Goal: Find contact information: Find contact information

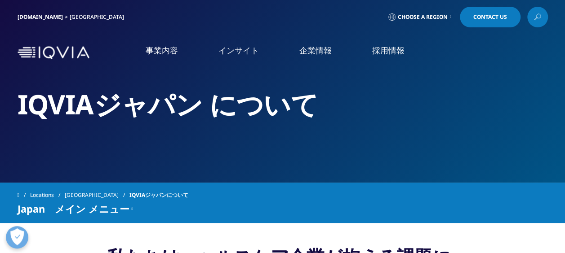
click at [433, 14] on span "Choose a Region" at bounding box center [423, 16] width 50 height 7
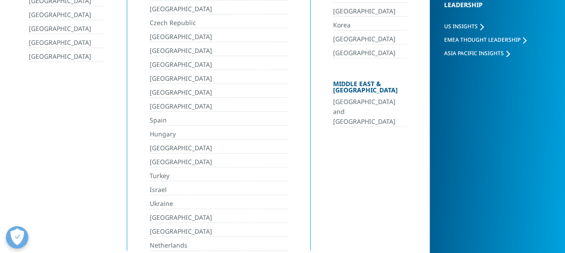
scroll to position [135, 0]
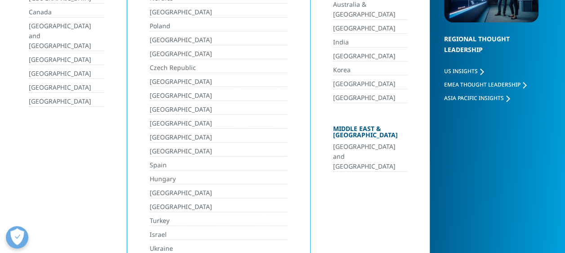
click at [42, 97] on link "[GEOGRAPHIC_DATA]" at bounding box center [66, 102] width 75 height 10
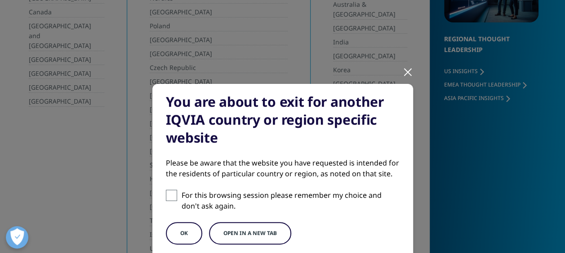
click at [180, 234] on button "OK" at bounding box center [184, 233] width 36 height 22
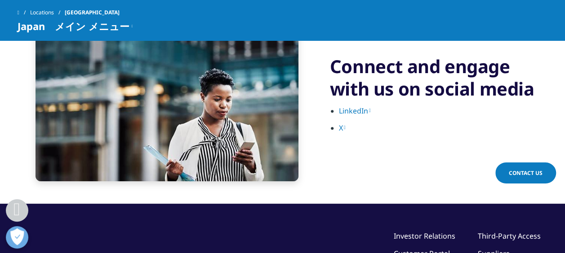
scroll to position [2157, 0]
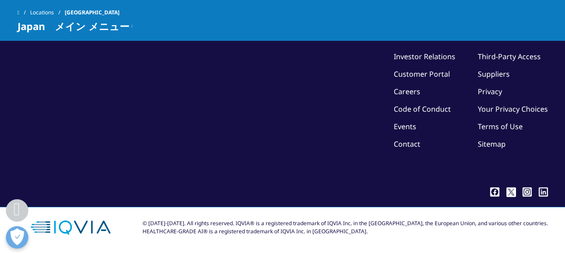
click at [413, 143] on link "Contact" at bounding box center [407, 144] width 27 height 10
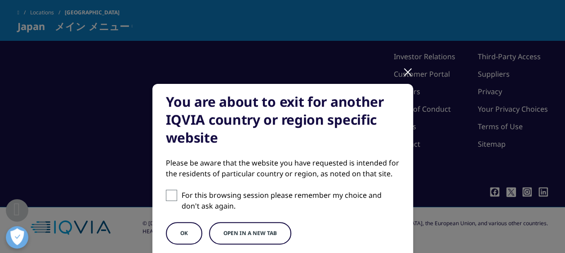
click at [174, 239] on button "OK" at bounding box center [184, 233] width 36 height 22
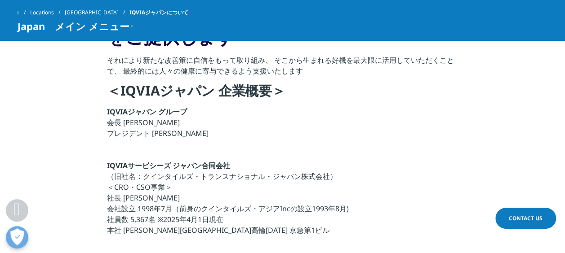
scroll to position [315, 0]
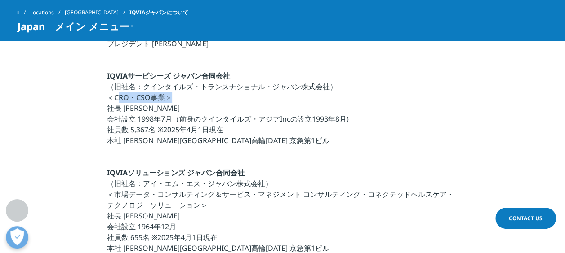
drag, startPoint x: 115, startPoint y: 99, endPoint x: 166, endPoint y: 99, distance: 50.8
click at [166, 99] on p "IQVIAサービシーズ ジャパン合同会社 （旧社名：クインタイルズ・トランスナショナル・ジャパン株式会社） ＜CRO・CSO事業＞ 社長 宇賀神 史彦 会社設…" at bounding box center [282, 111] width 351 height 81
copy p "CRO・CSO事業"
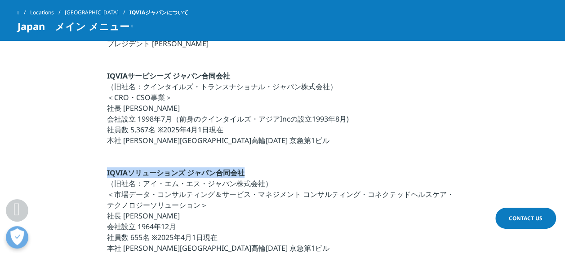
drag, startPoint x: 243, startPoint y: 172, endPoint x: 107, endPoint y: 171, distance: 135.7
click at [107, 171] on strong "IQVIAソリューションズ ジャパン合同会社" at bounding box center [176, 173] width 138 height 10
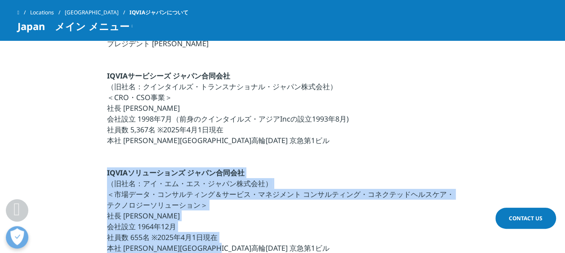
drag, startPoint x: 108, startPoint y: 171, endPoint x: 297, endPoint y: 244, distance: 202.7
click at [297, 244] on p "IQVIAソリューションズ ジャパン合同会社 （旧社名：アイ・エム・エス・ジャパン株式会社） ＜市場データ・コンサルティング＆サービス・マネジメント コンサル…" at bounding box center [282, 214] width 351 height 92
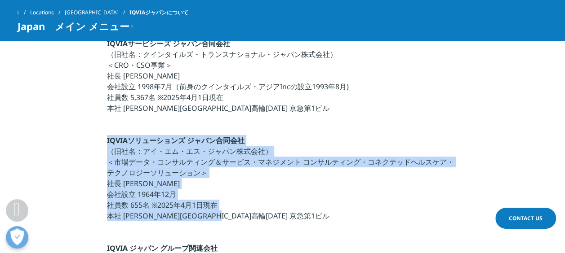
scroll to position [360, 0]
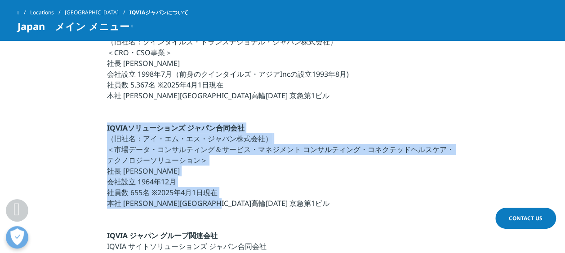
copy p "IQVIAソリューションズ ジャパン合同会社 （旧社名：アイ・エム・エス・ジャパン株式会社） ＜市場データ・コンサルティング＆サービス・マネジメント コンサル…"
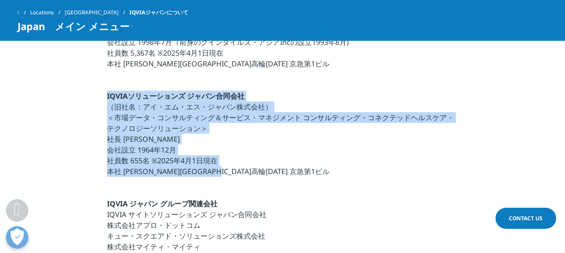
scroll to position [404, 0]
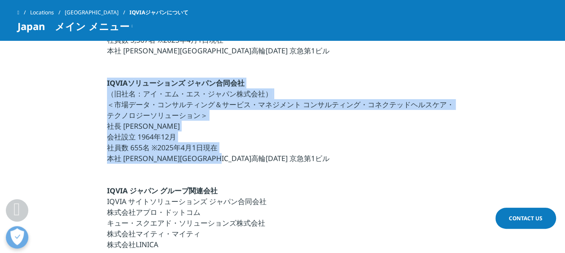
click at [180, 153] on p "IQVIAソリューションズ ジャパン合同会社 （旧社名：アイ・エム・エス・ジャパン株式会社） ＜市場データ・コンサルティング＆サービス・マネジメント コンサル…" at bounding box center [282, 124] width 351 height 92
click at [133, 143] on p "IQVIAソリューションズ ジャパン合同会社 （旧社名：アイ・エム・エス・ジャパン株式会社） ＜市場データ・コンサルティング＆サービス・マネジメント コンサル…" at bounding box center [282, 124] width 351 height 92
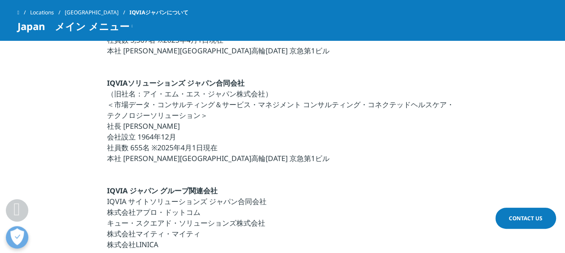
drag, startPoint x: 108, startPoint y: 138, endPoint x: 216, endPoint y: 151, distance: 109.0
click at [216, 151] on p "IQVIAソリューションズ ジャパン合同会社 （旧社名：アイ・エム・エス・ジャパン株式会社） ＜市場データ・コンサルティング＆サービス・マネジメント コンサル…" at bounding box center [282, 124] width 351 height 92
copy p "会社設立 1964年12月 社員数 655名 ※2025年4月1日現在"
drag, startPoint x: 259, startPoint y: 160, endPoint x: 280, endPoint y: 126, distance: 39.5
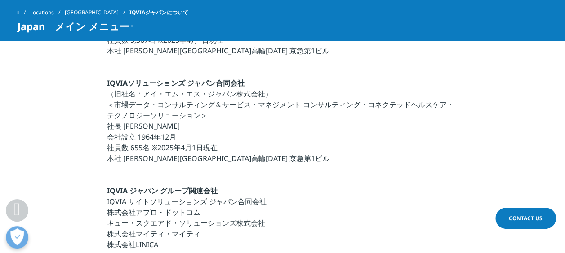
click at [259, 160] on p "IQVIAソリューションズ ジャパン合同会社 （旧社名：アイ・エム・エス・ジャパン株式会社） ＜市場データ・コンサルティング＆サービス・マネジメント コンサル…" at bounding box center [282, 124] width 351 height 92
